Goal: Task Accomplishment & Management: Manage account settings

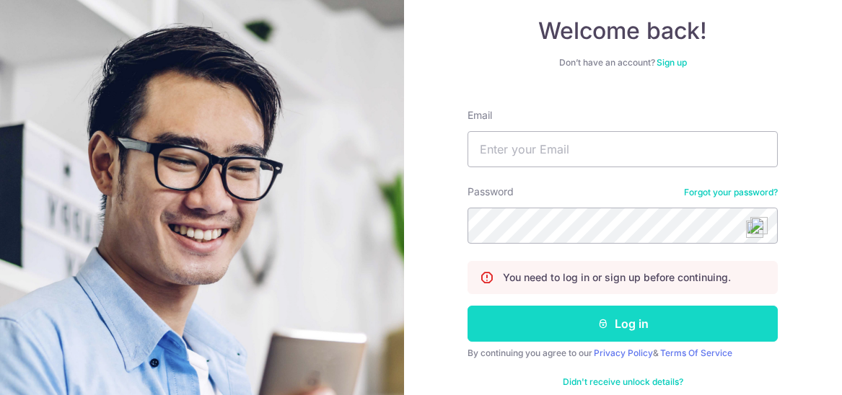
scroll to position [96, 0]
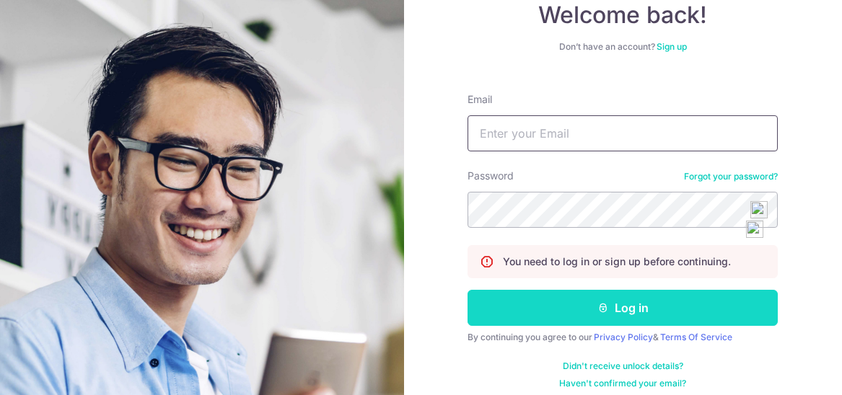
type input "[EMAIL_ADDRESS][DOMAIN_NAME]"
click at [612, 307] on button "Log in" at bounding box center [622, 308] width 310 height 36
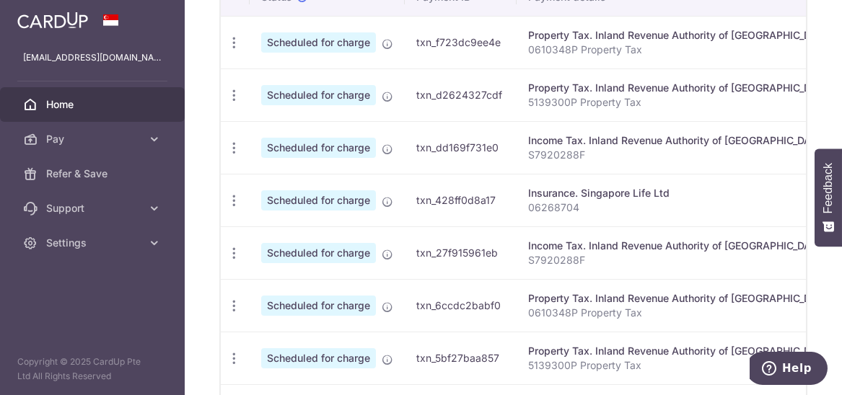
scroll to position [577, 0]
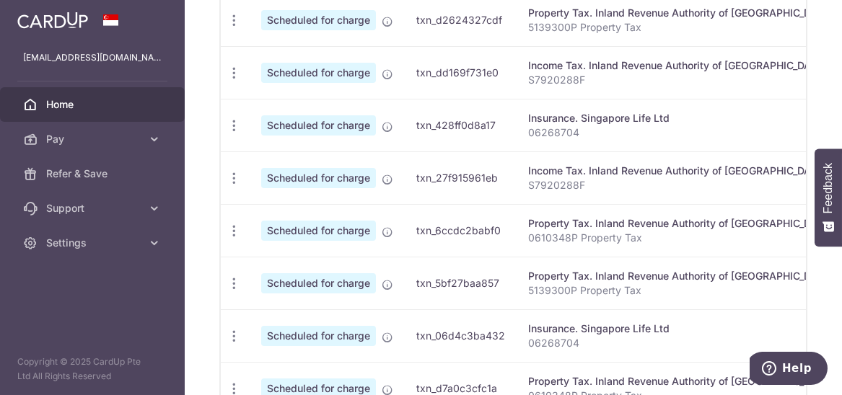
click at [0, 0] on icon "button" at bounding box center [0, 0] width 0 height 0
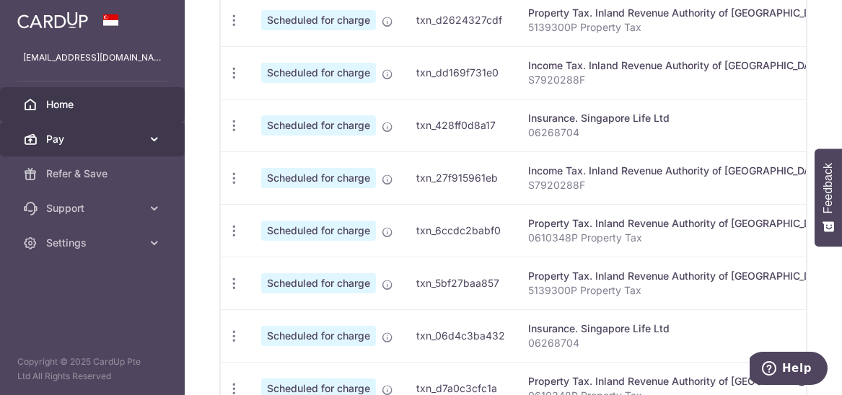
click at [153, 134] on icon at bounding box center [154, 139] width 14 height 14
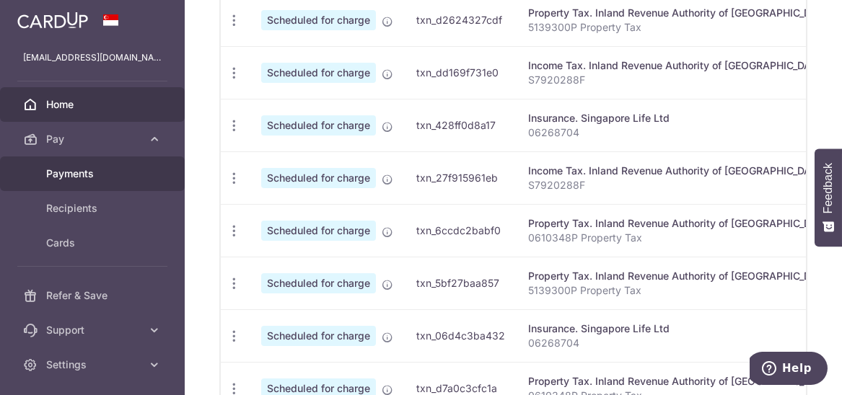
click at [143, 169] on link "Payments" at bounding box center [92, 174] width 185 height 35
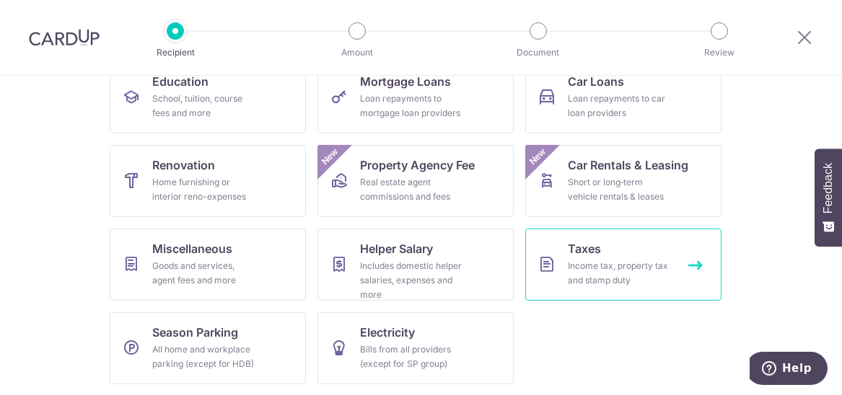
scroll to position [57, 0]
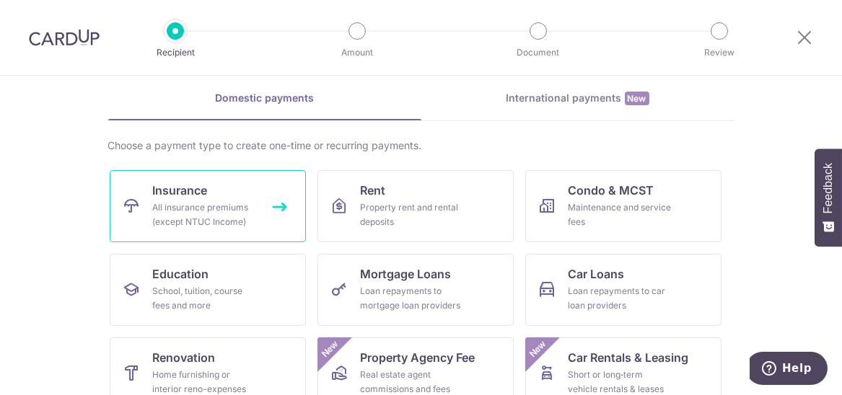
click at [238, 211] on div "All insurance premiums (except NTUC Income)" at bounding box center [205, 215] width 104 height 29
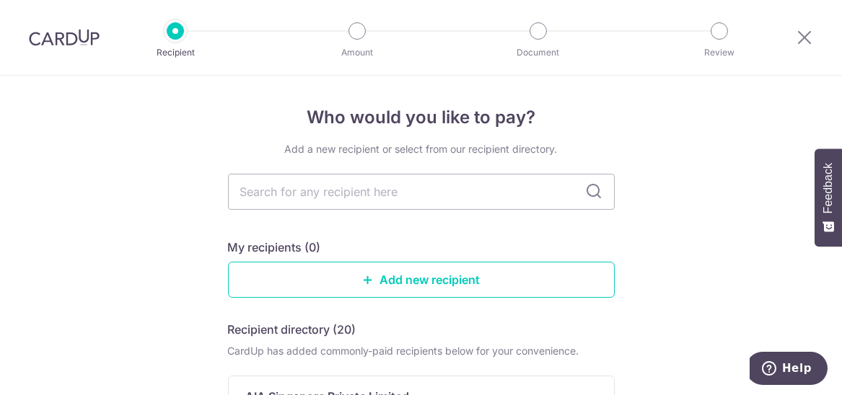
scroll to position [96, 0]
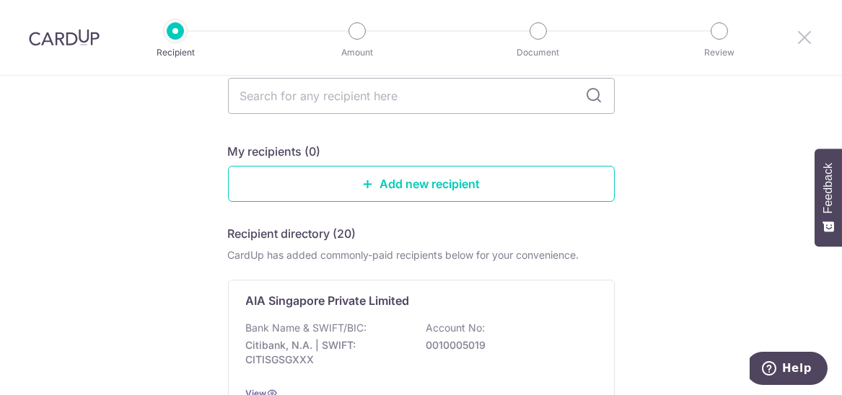
click at [802, 36] on icon at bounding box center [804, 37] width 17 height 18
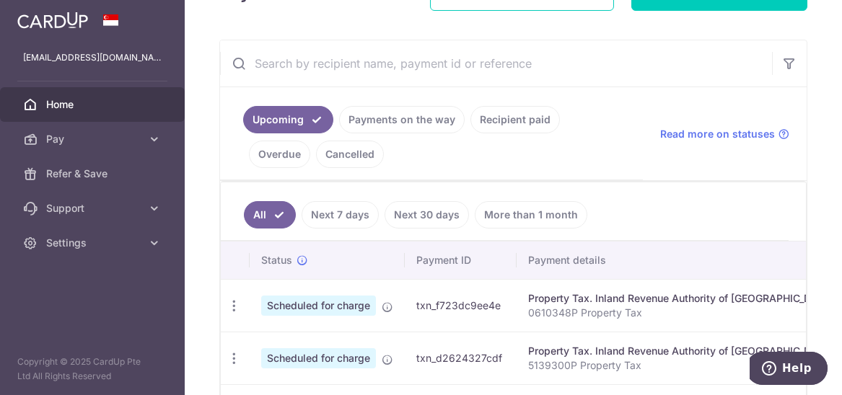
scroll to position [96, 0]
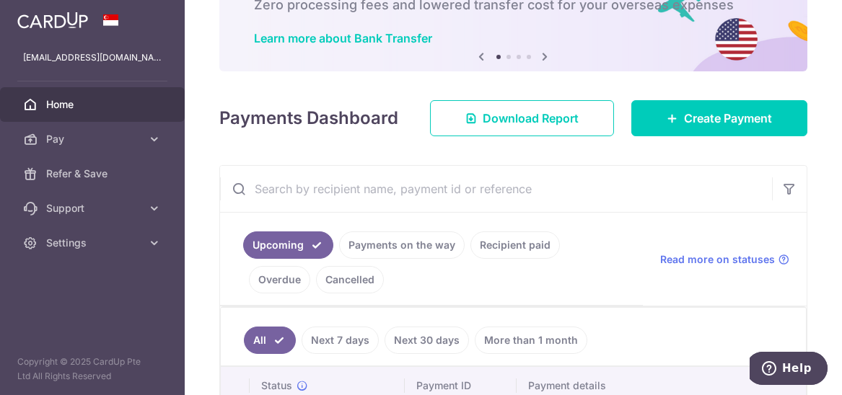
click at [339, 259] on link "Payments on the way" at bounding box center [402, 245] width 126 height 27
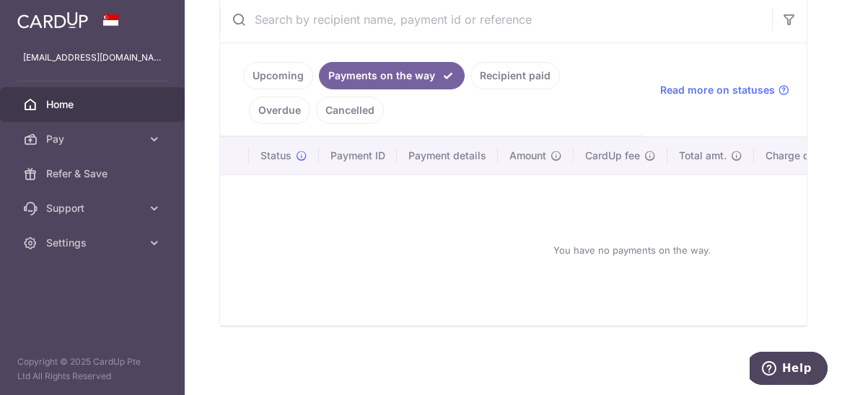
click at [243, 89] on link "Upcoming" at bounding box center [278, 75] width 70 height 27
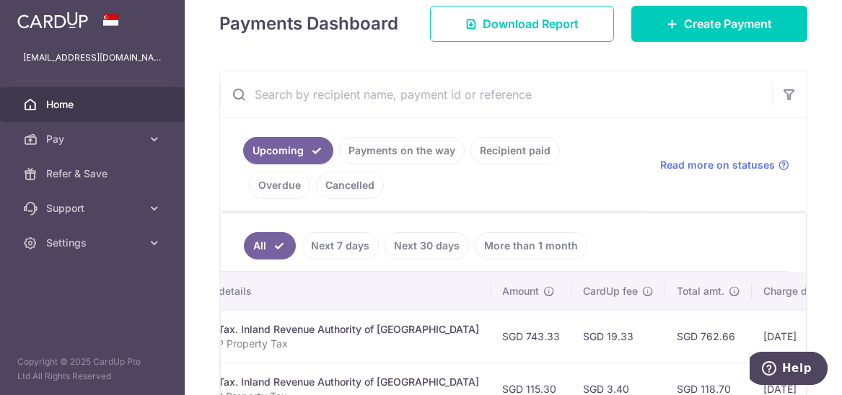
scroll to position [183, 0]
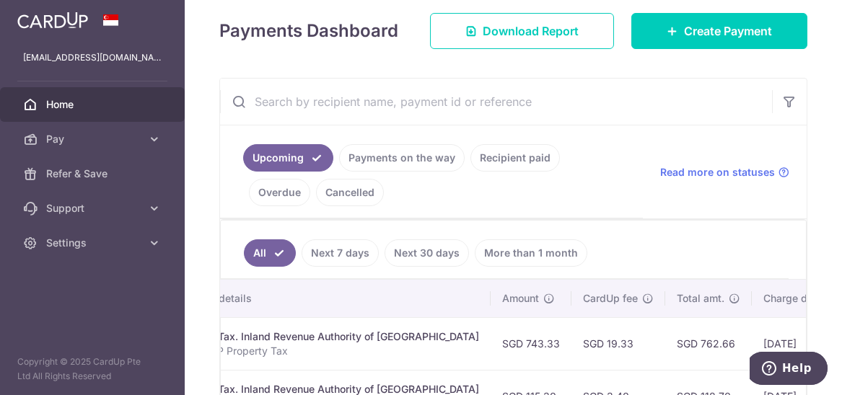
click at [0, 0] on icon "button" at bounding box center [0, 0] width 0 height 0
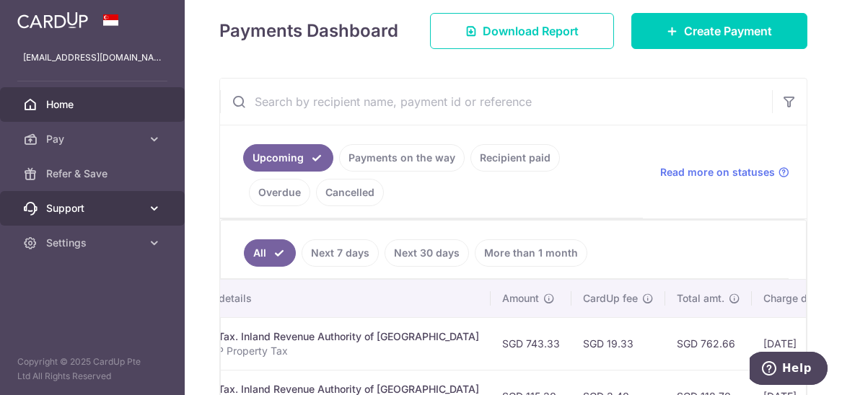
click at [154, 213] on icon at bounding box center [154, 208] width 14 height 14
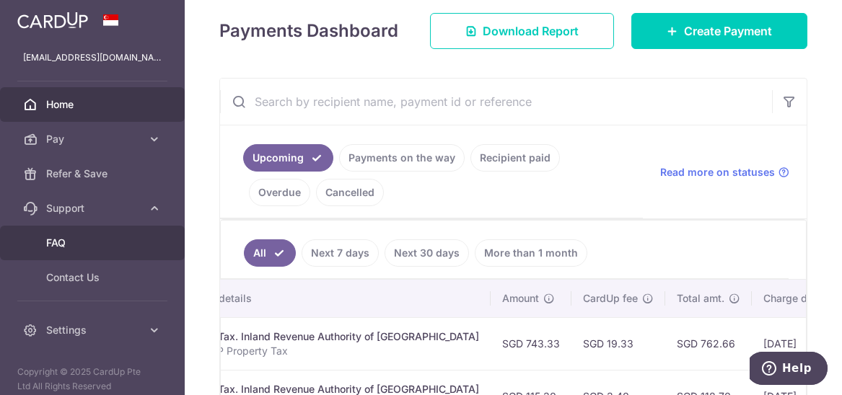
click at [138, 234] on link "FAQ" at bounding box center [92, 243] width 185 height 35
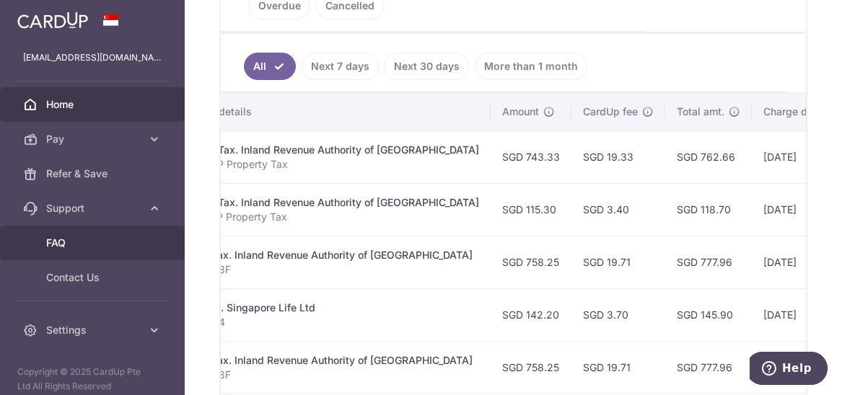
scroll to position [375, 0]
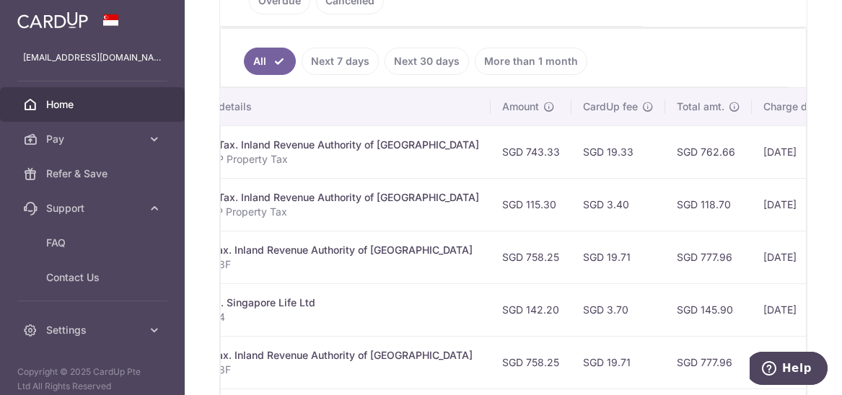
click at [0, 0] on icon "button" at bounding box center [0, 0] width 0 height 0
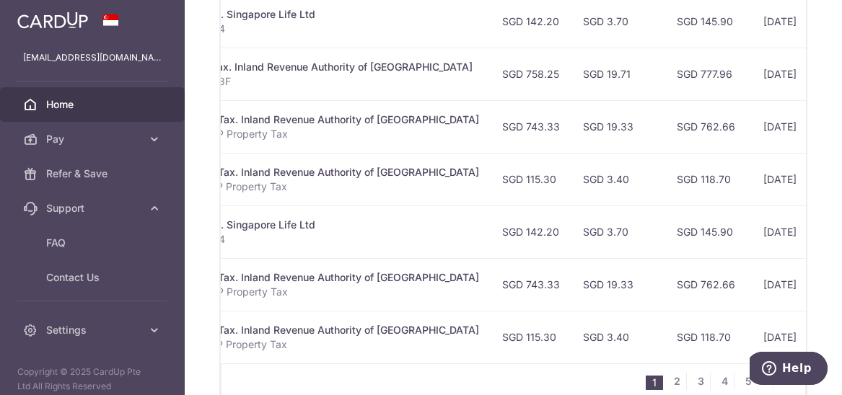
scroll to position [0, 0]
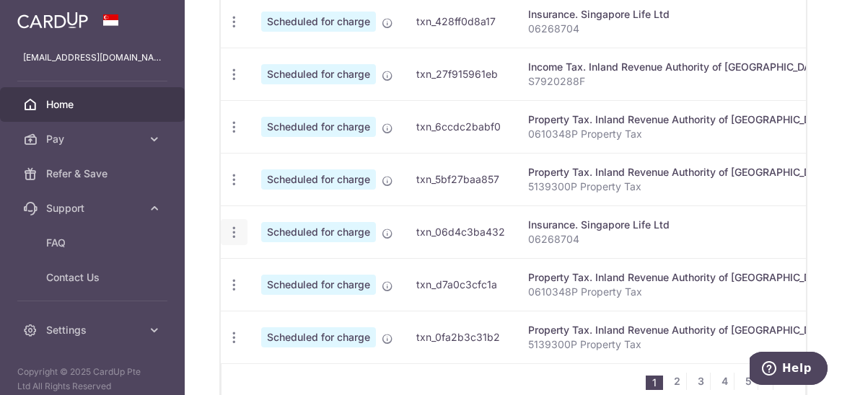
click at [227, 240] on icon "button" at bounding box center [234, 232] width 15 height 15
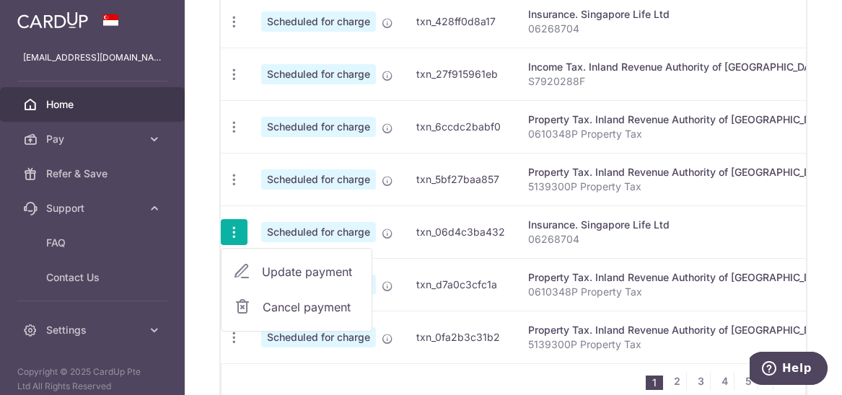
click at [263, 316] on span "Cancel payment" at bounding box center [311, 307] width 97 height 17
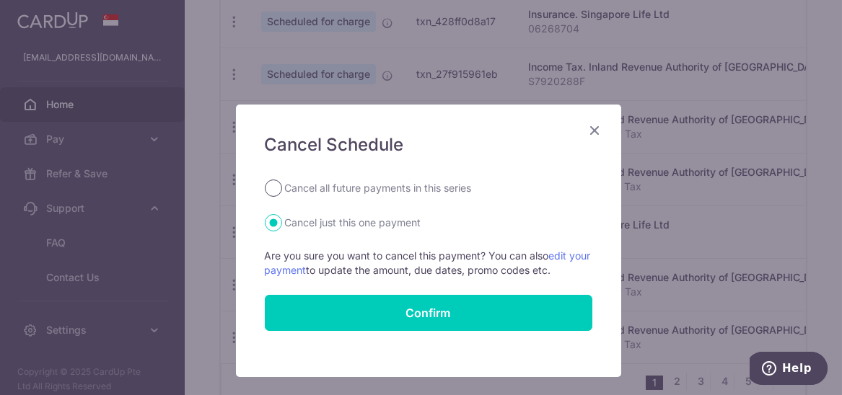
click at [268, 187] on input "Cancel all future payments in this series" at bounding box center [273, 188] width 17 height 17
radio input "true"
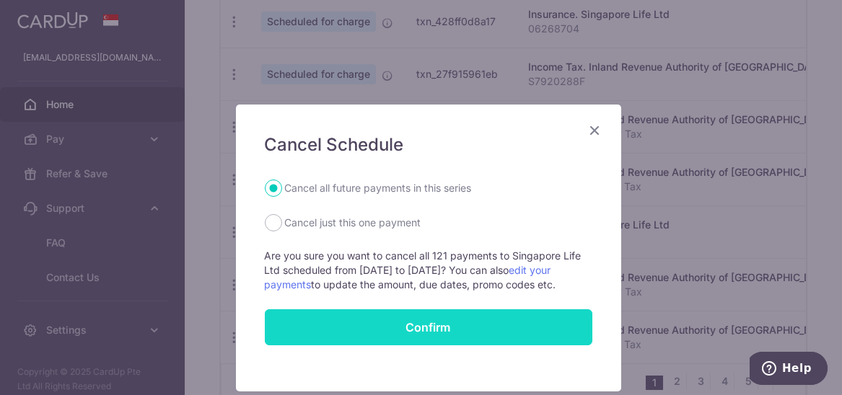
click at [412, 327] on button "Confirm" at bounding box center [429, 327] width 328 height 36
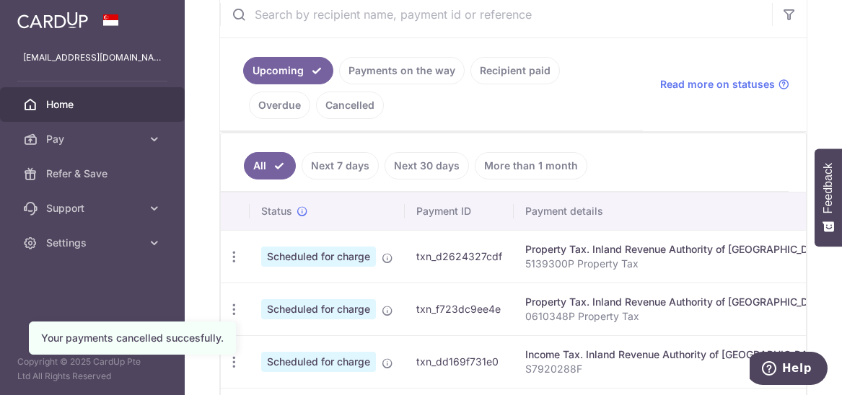
scroll to position [480, 0]
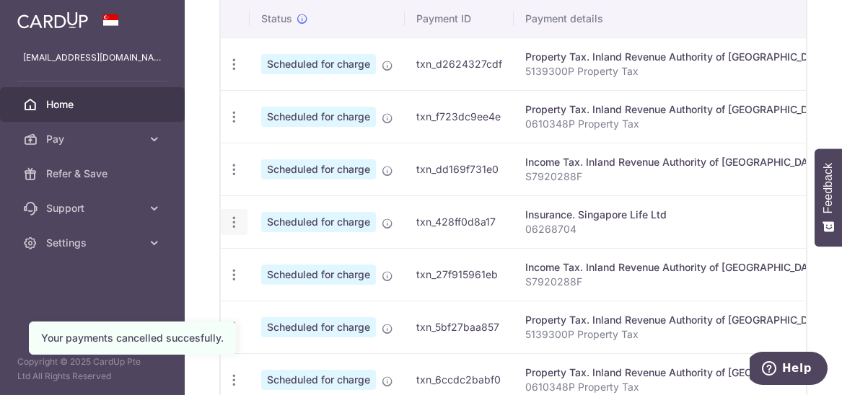
click at [227, 230] on icon "button" at bounding box center [234, 222] width 15 height 15
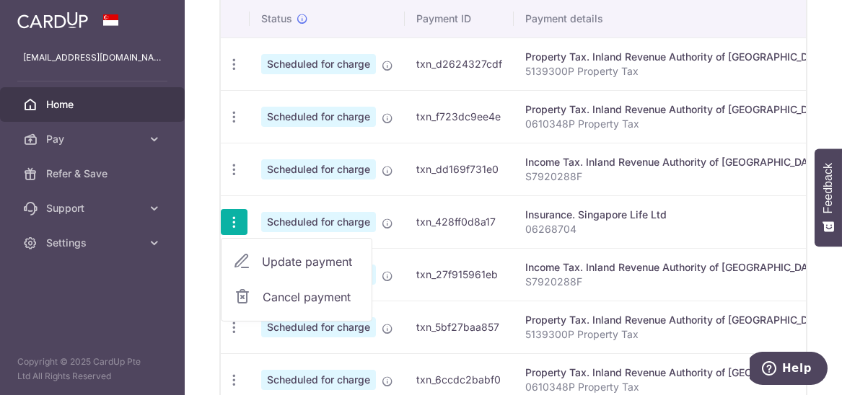
click at [263, 306] on span "Cancel payment" at bounding box center [311, 297] width 97 height 17
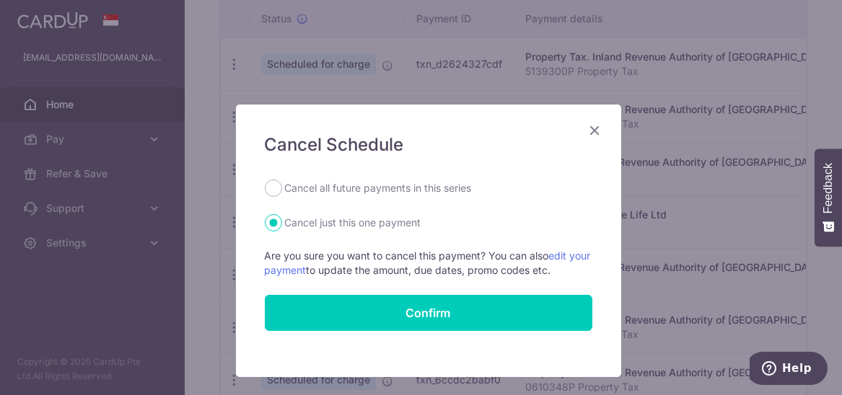
click at [320, 194] on label "Cancel all future payments in this series" at bounding box center [378, 188] width 187 height 17
click at [282, 194] on input "Cancel all future payments in this series" at bounding box center [273, 188] width 17 height 17
radio input "true"
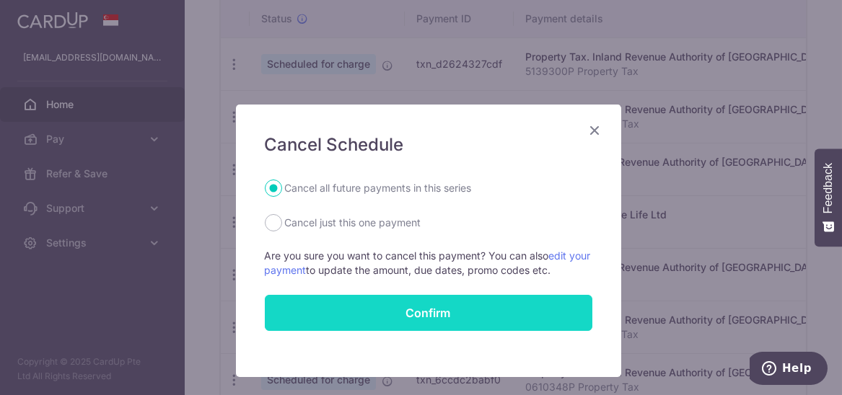
click at [401, 304] on button "Confirm" at bounding box center [429, 313] width 328 height 36
